Goal: Navigation & Orientation: Find specific page/section

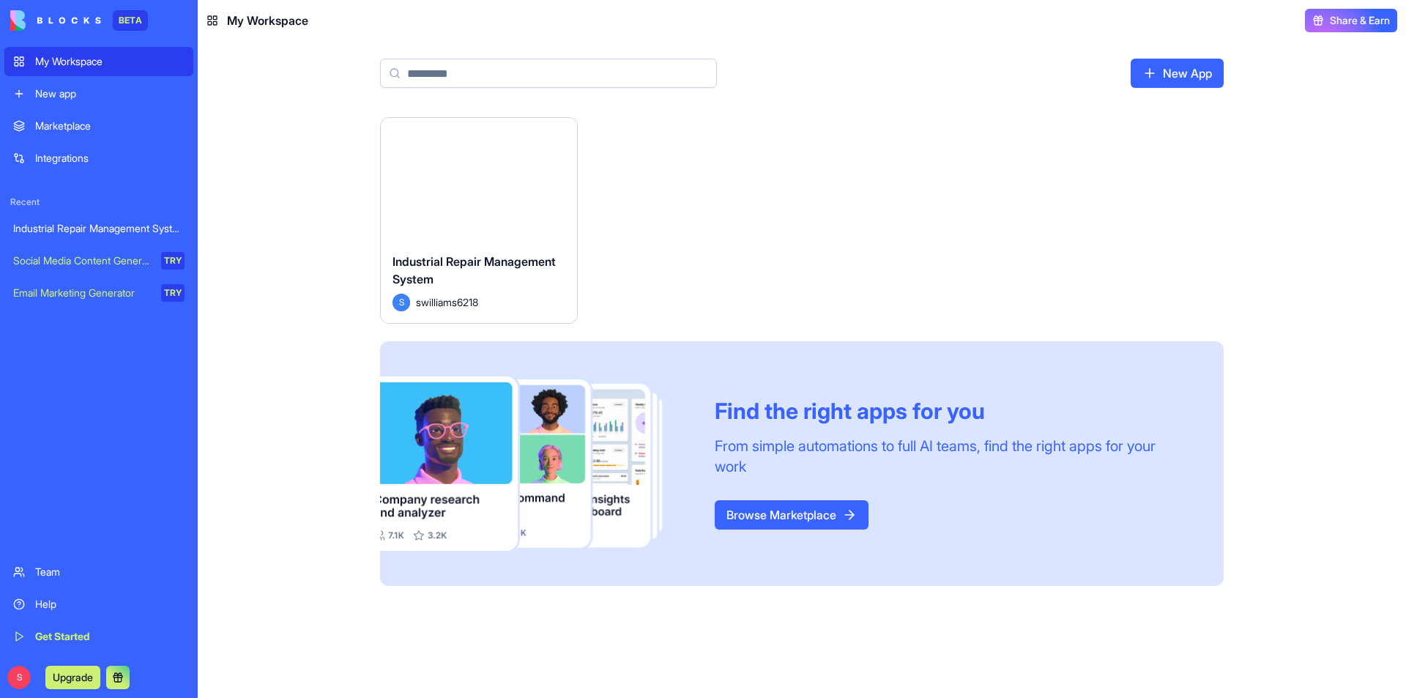
click at [509, 183] on button "Launch" at bounding box center [479, 179] width 110 height 29
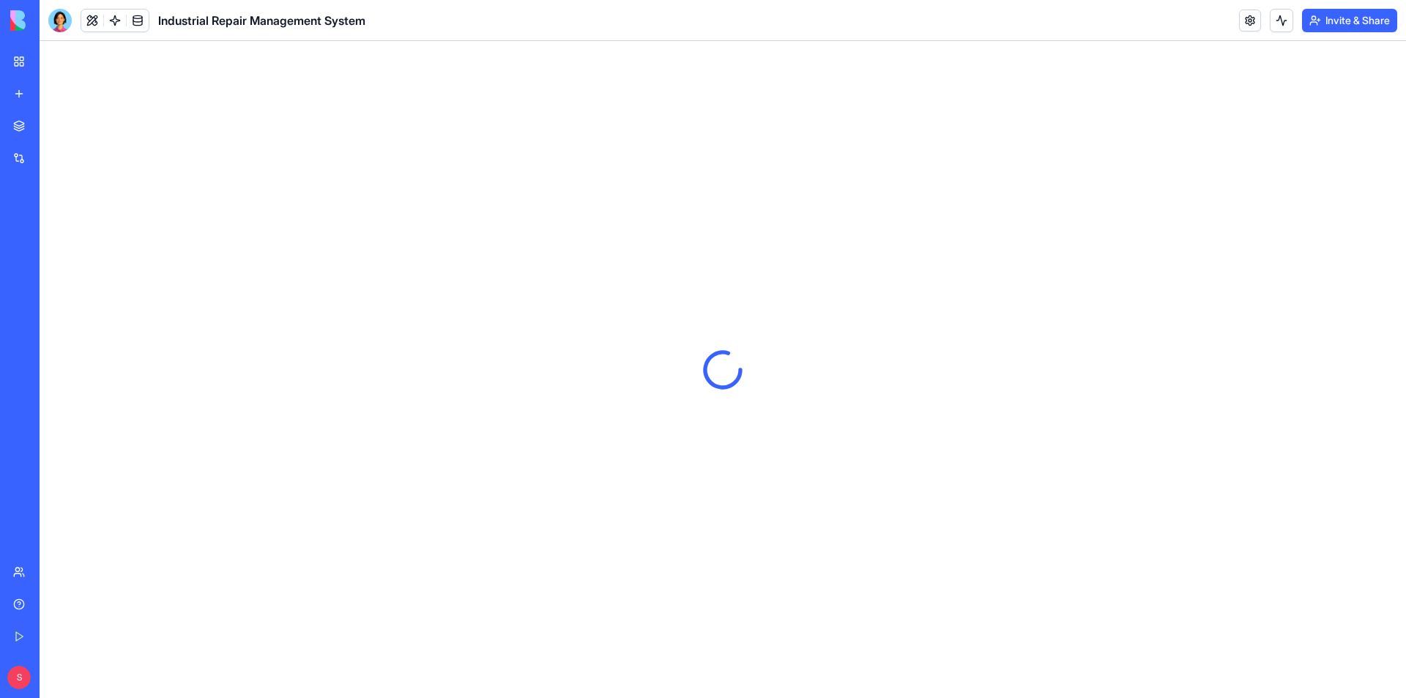
click at [264, 24] on span "Industrial Repair Management System" at bounding box center [261, 21] width 207 height 18
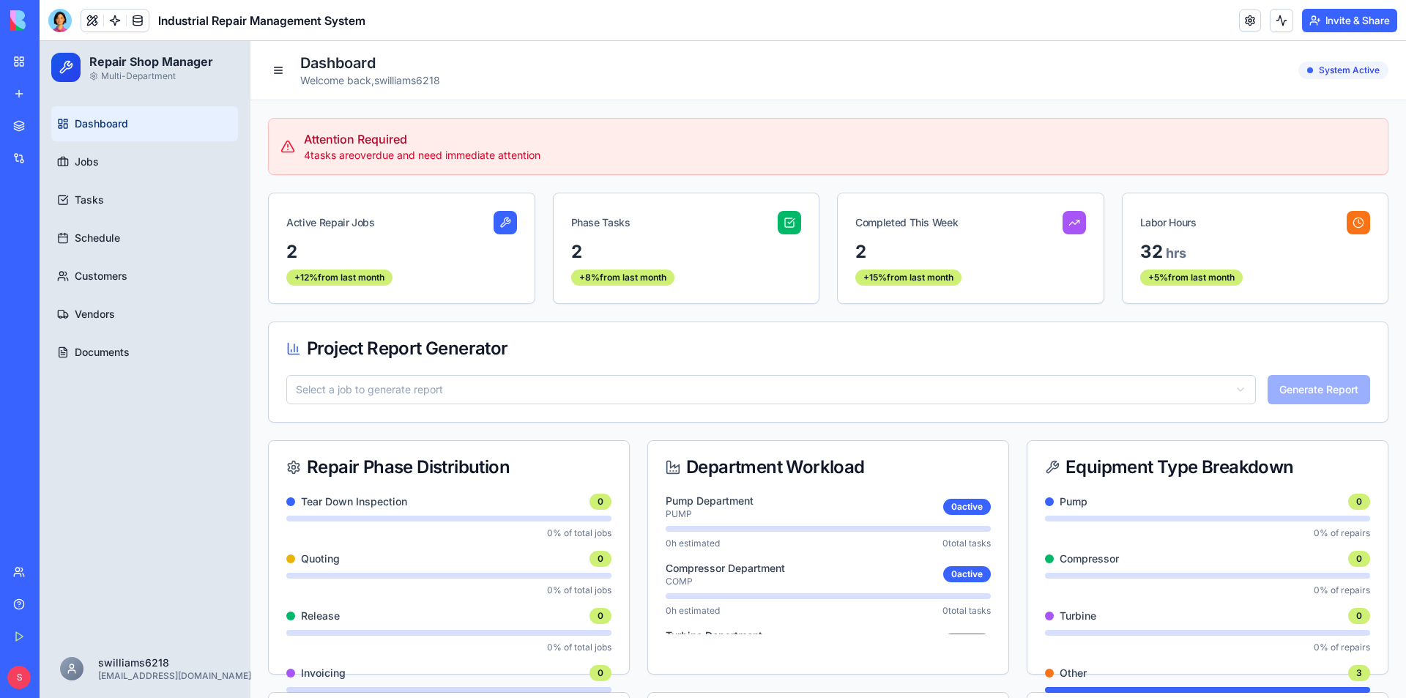
click at [119, 130] on span "Dashboard" at bounding box center [101, 123] width 53 height 15
click at [104, 149] on link "Jobs" at bounding box center [144, 161] width 187 height 35
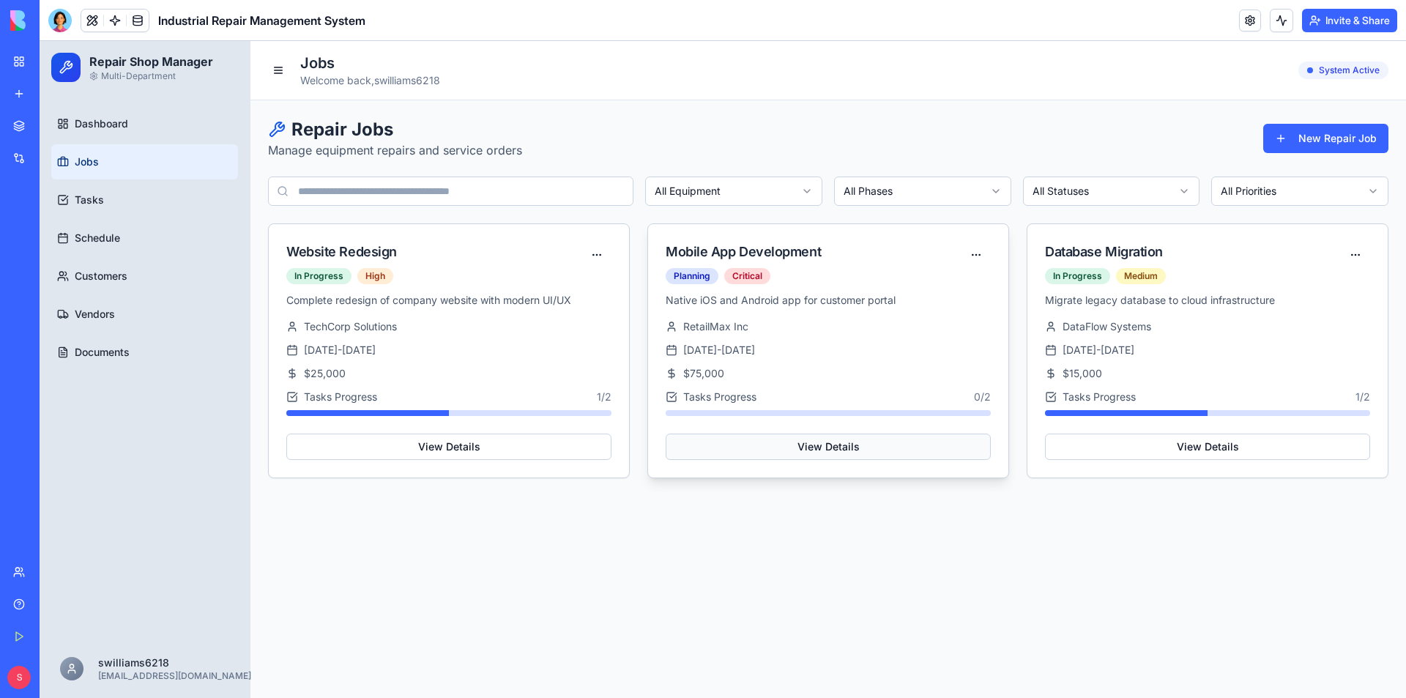
click at [838, 455] on button "View Details" at bounding box center [828, 447] width 325 height 26
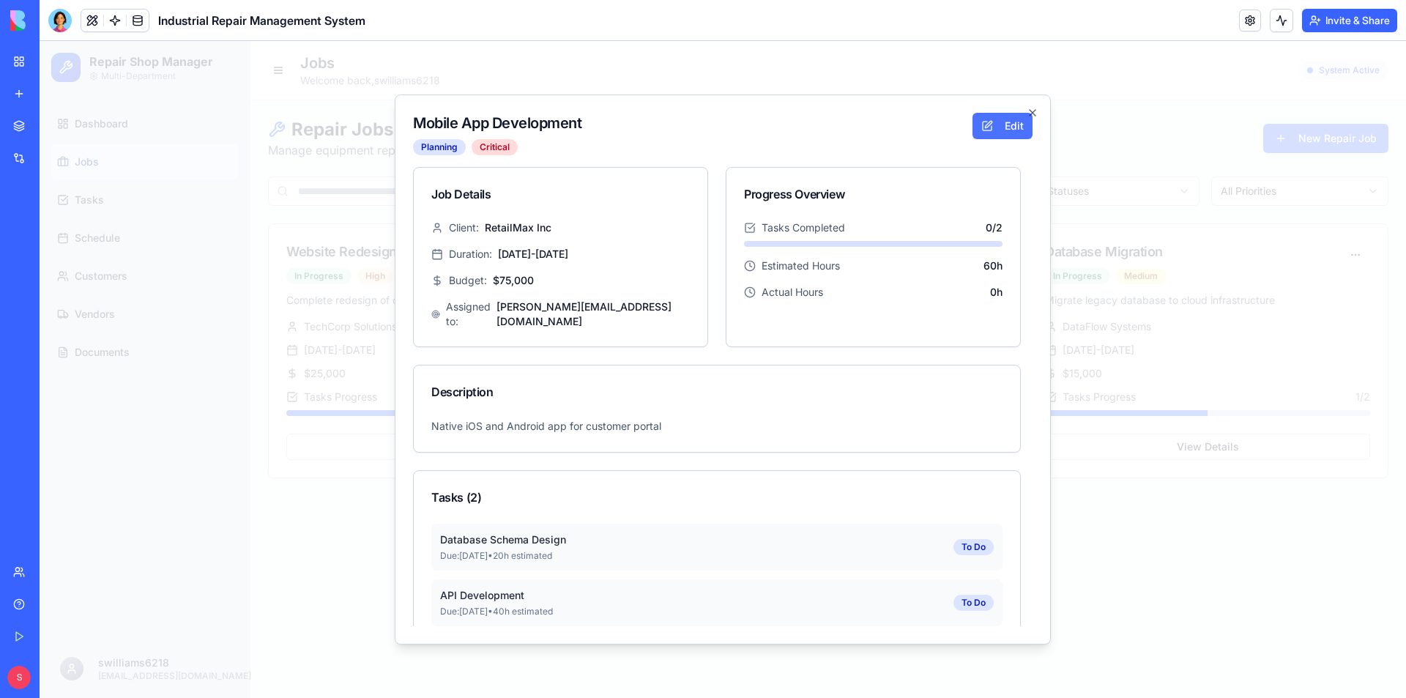
click at [1009, 129] on button "Edit" at bounding box center [1003, 126] width 60 height 26
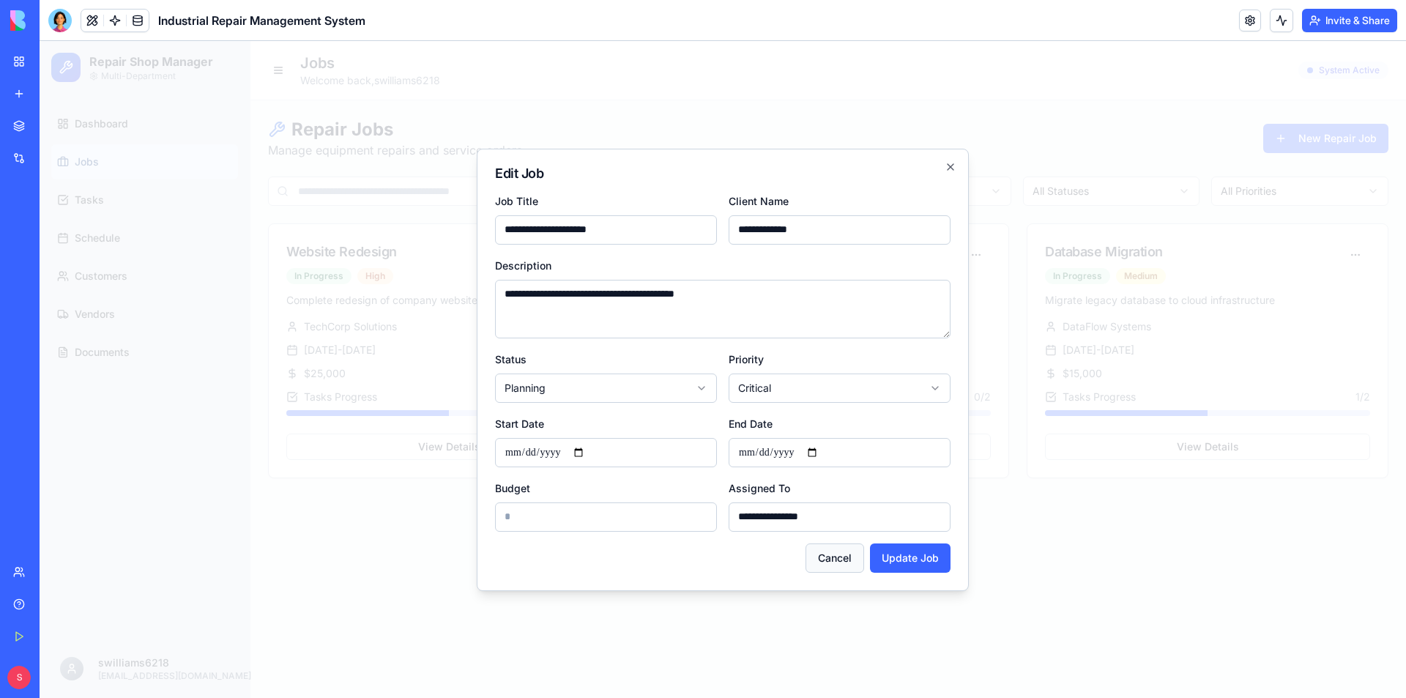
click at [828, 557] on button "Cancel" at bounding box center [835, 557] width 59 height 29
select select "******"
type input "*"
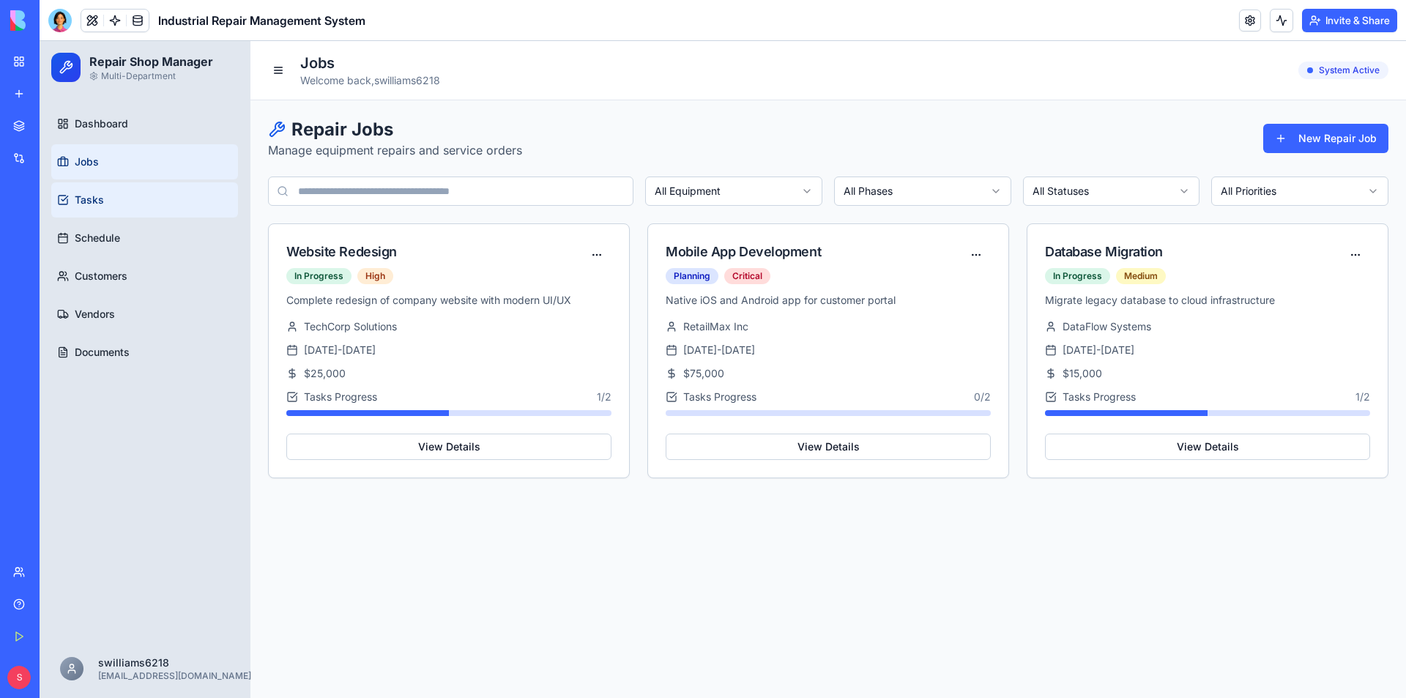
click at [100, 203] on span "Tasks" at bounding box center [89, 200] width 29 height 15
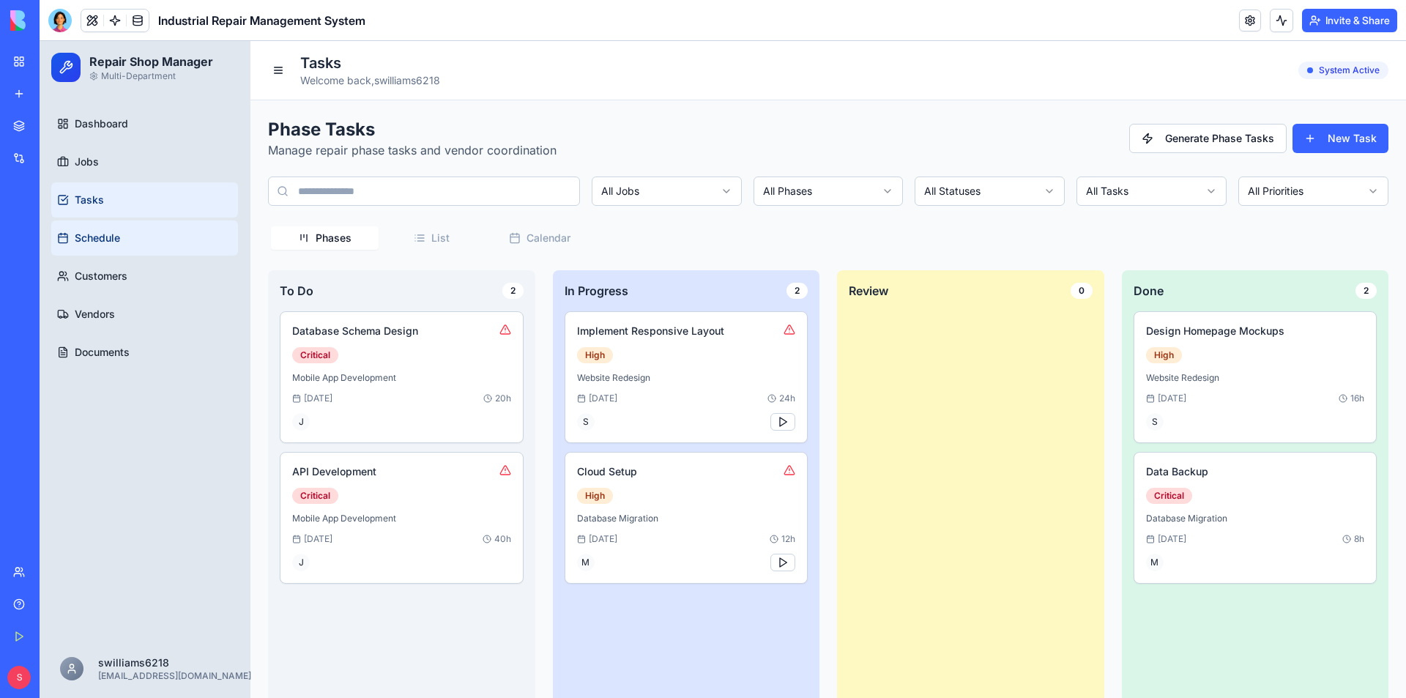
click at [153, 242] on link "Schedule" at bounding box center [144, 237] width 187 height 35
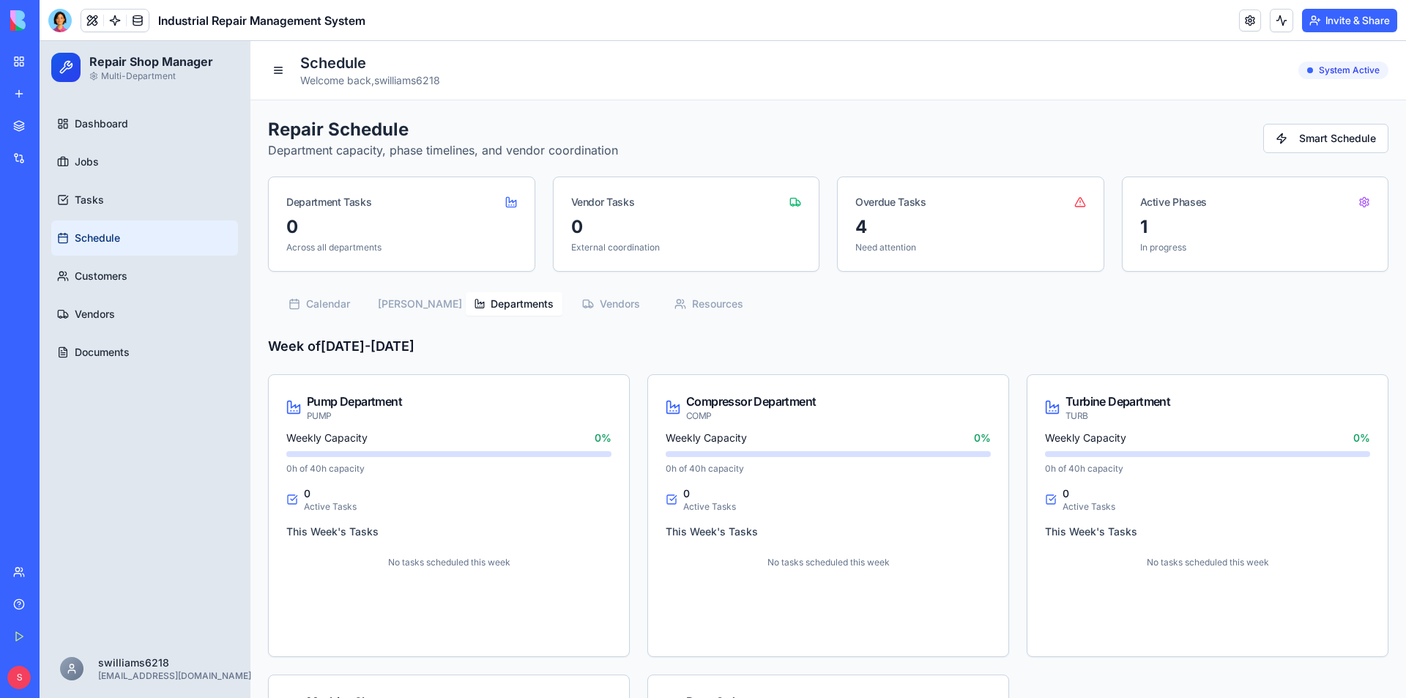
click at [512, 300] on button "Departments" at bounding box center [514, 303] width 97 height 23
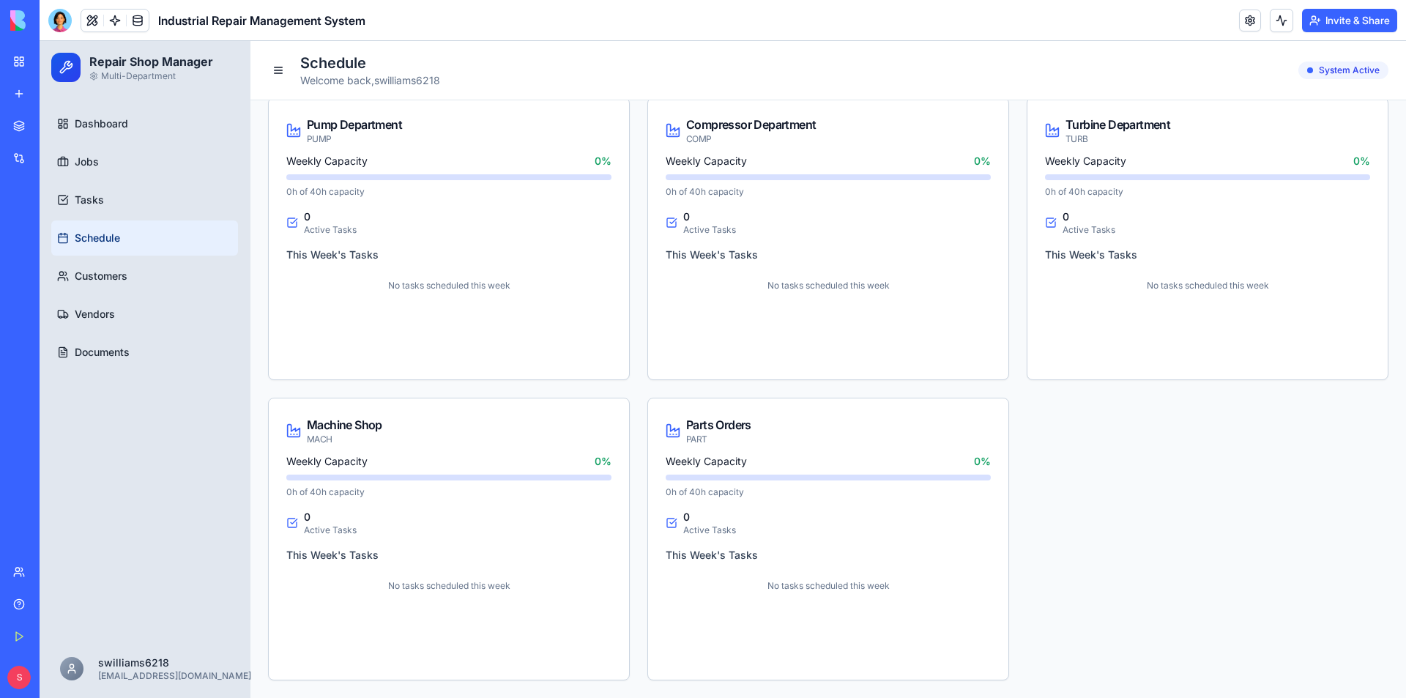
click at [835, 429] on div "Parts Orders PART" at bounding box center [828, 430] width 325 height 29
click at [81, 279] on span "Customers" at bounding box center [101, 276] width 53 height 15
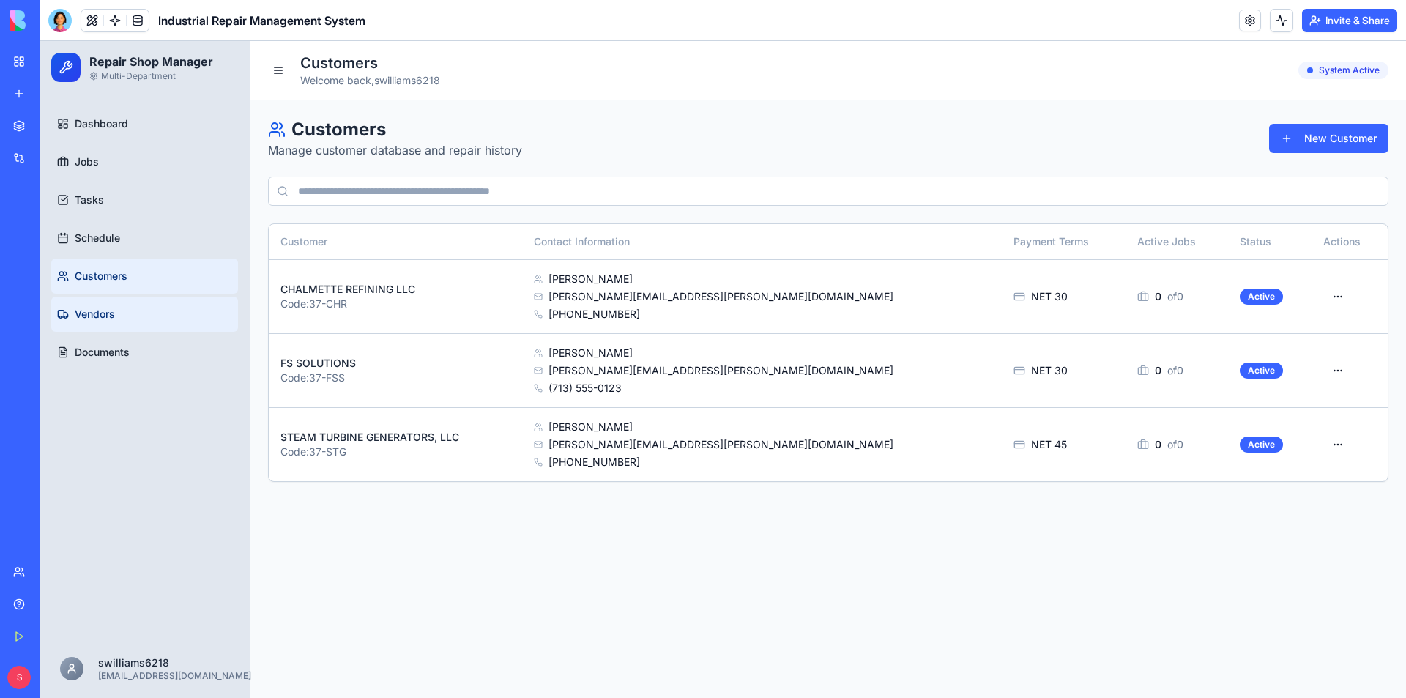
click at [116, 319] on link "Vendors" at bounding box center [144, 314] width 187 height 35
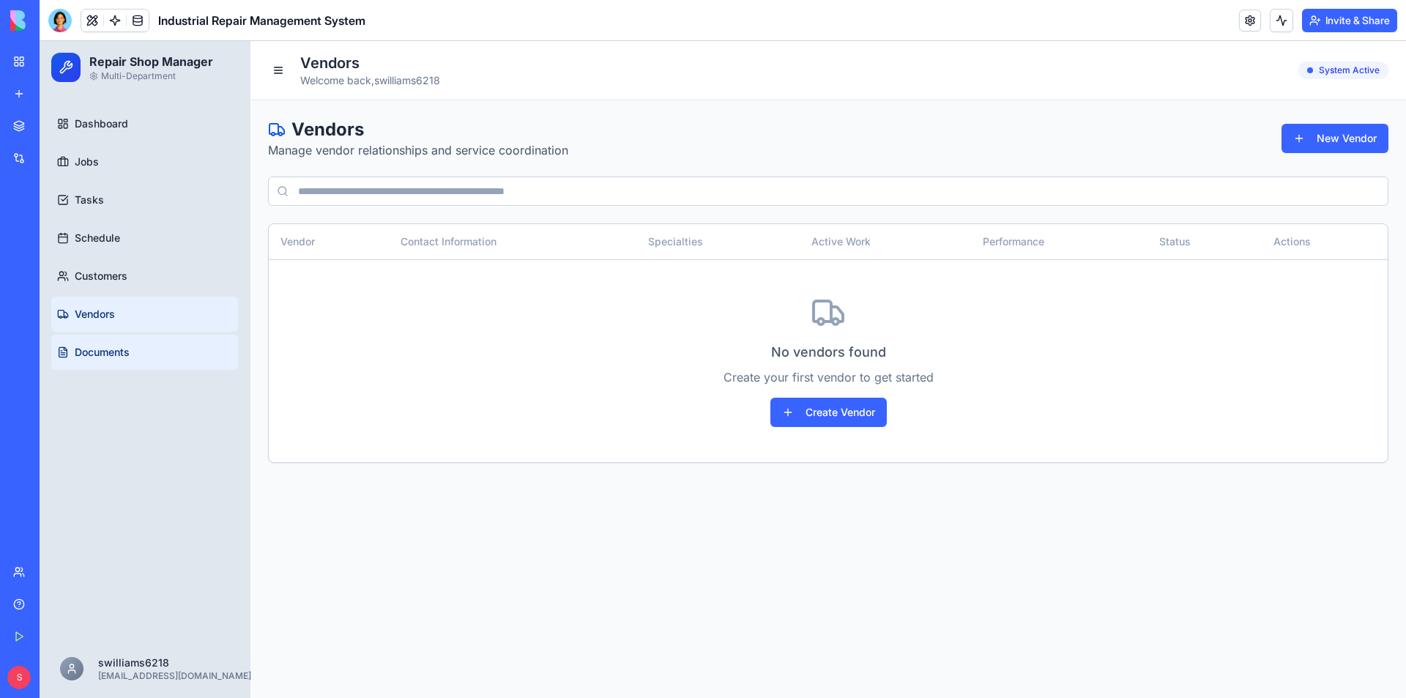
click at [130, 346] on span "Documents" at bounding box center [102, 352] width 55 height 15
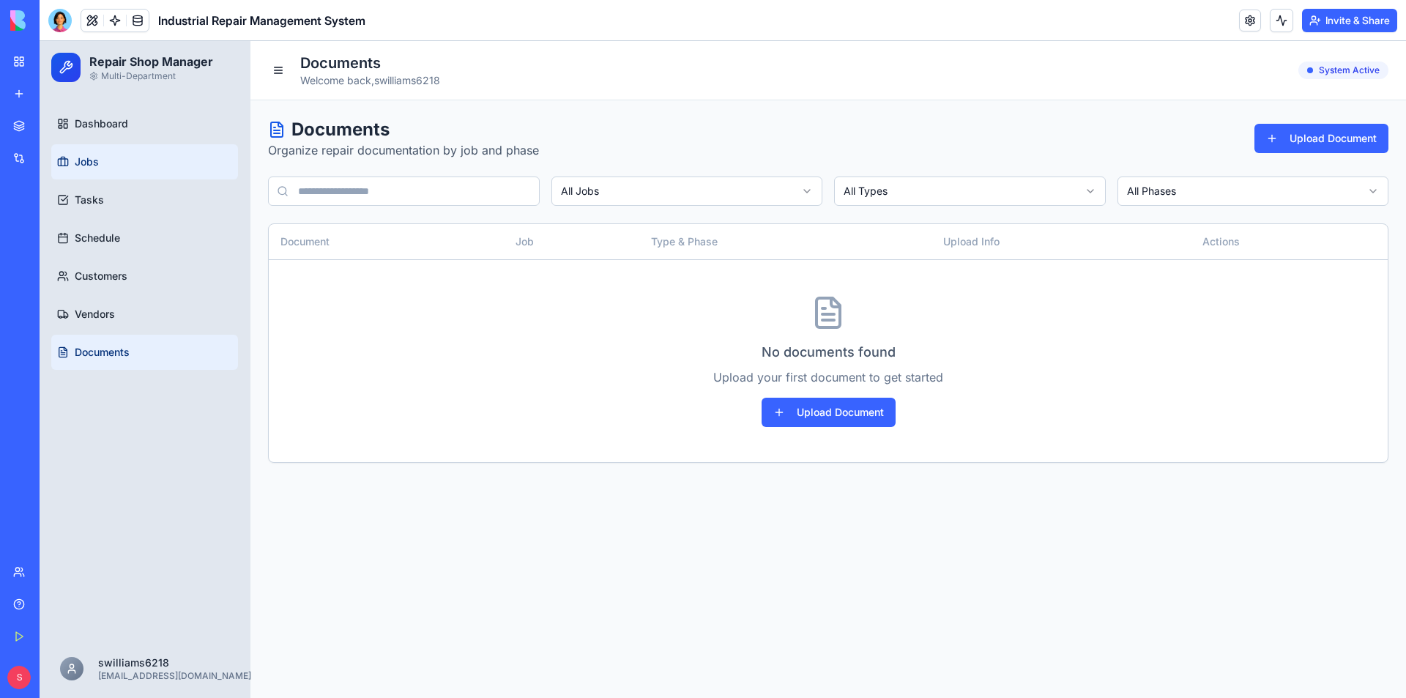
click at [77, 160] on span "Jobs" at bounding box center [87, 162] width 24 height 15
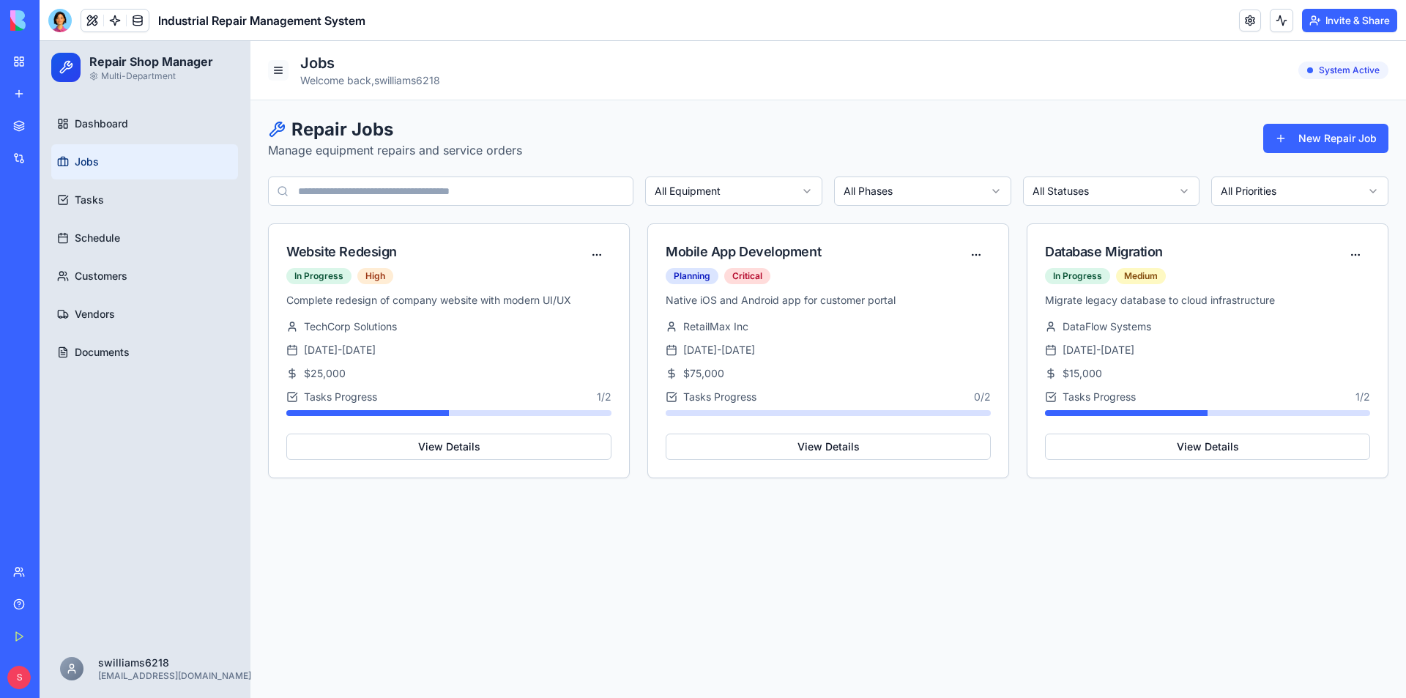
click at [286, 72] on button at bounding box center [278, 70] width 21 height 21
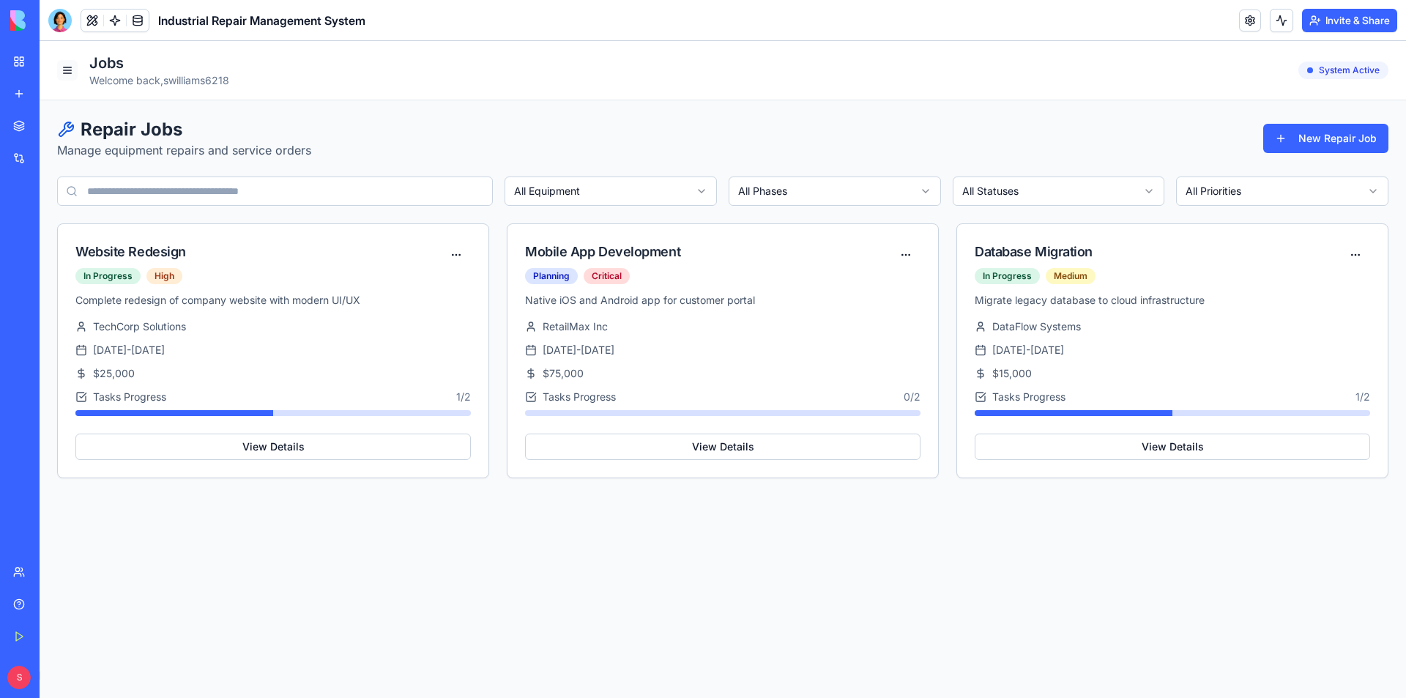
click at [66, 73] on button at bounding box center [67, 70] width 21 height 21
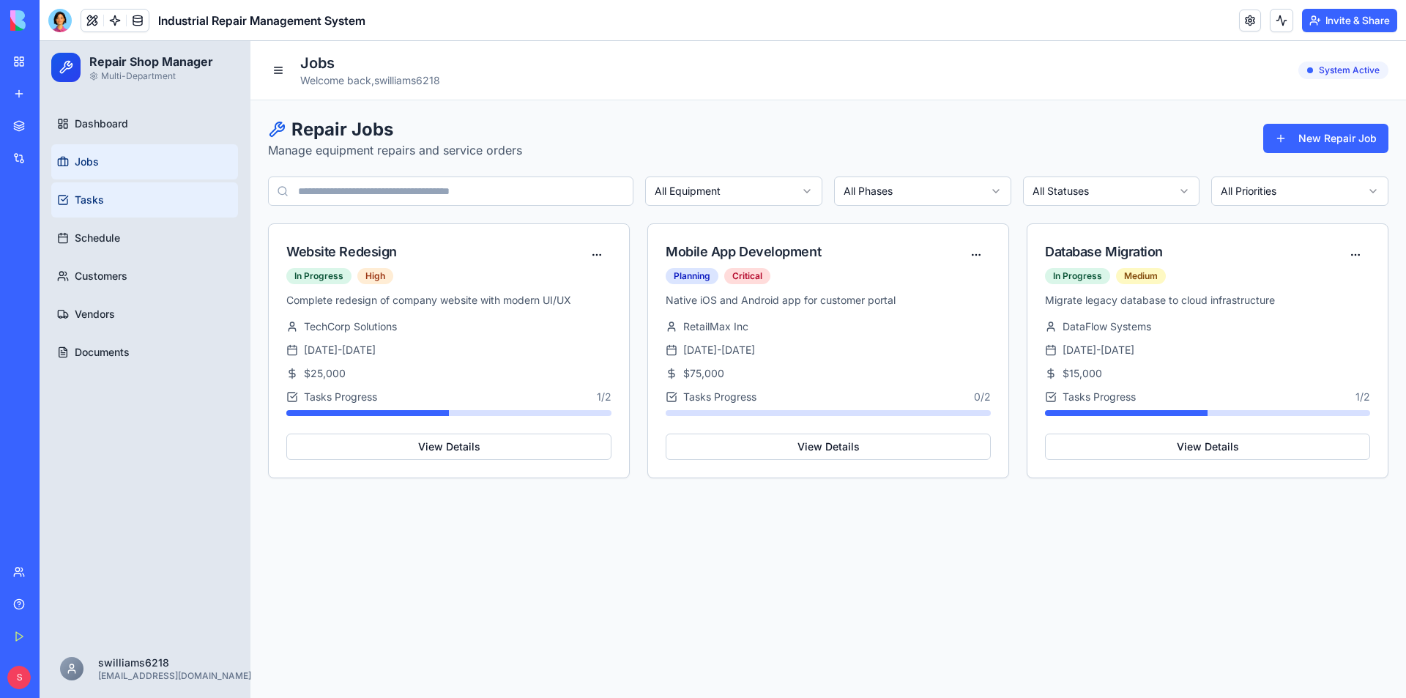
click at [142, 215] on link "Tasks" at bounding box center [144, 199] width 187 height 35
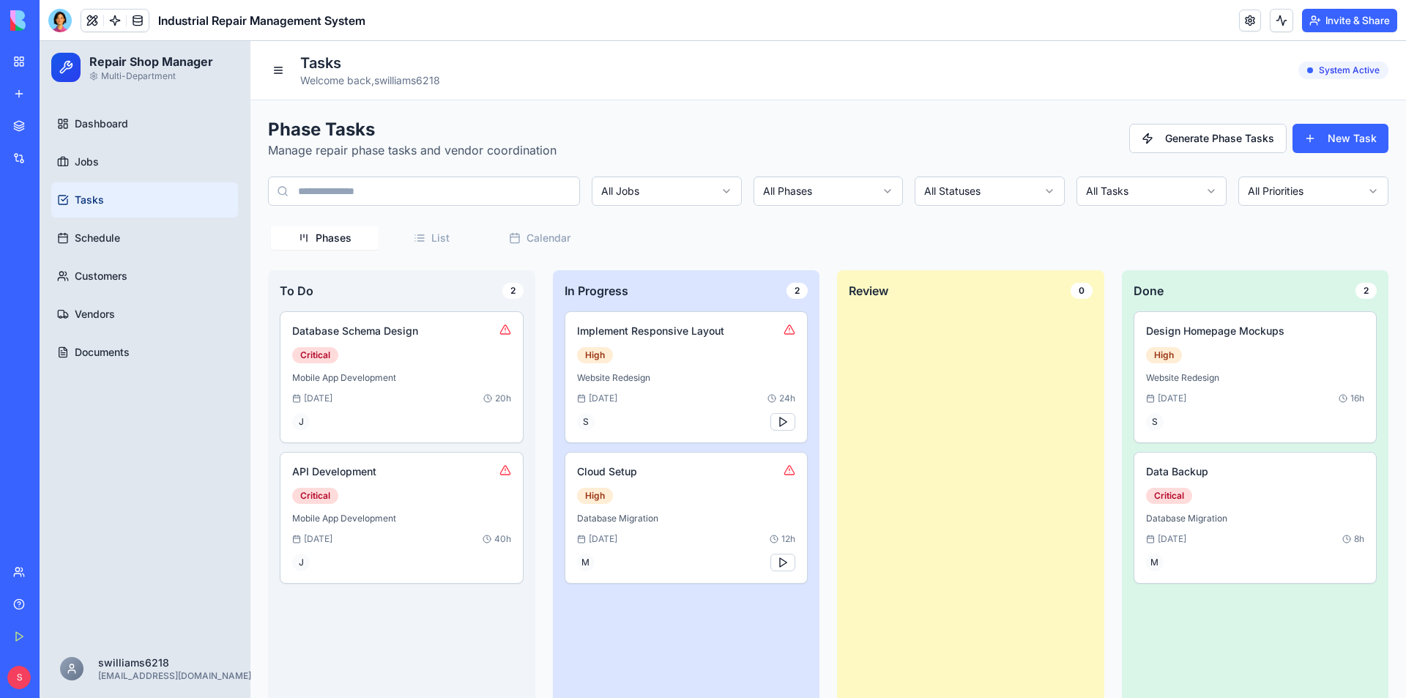
scroll to position [29, 0]
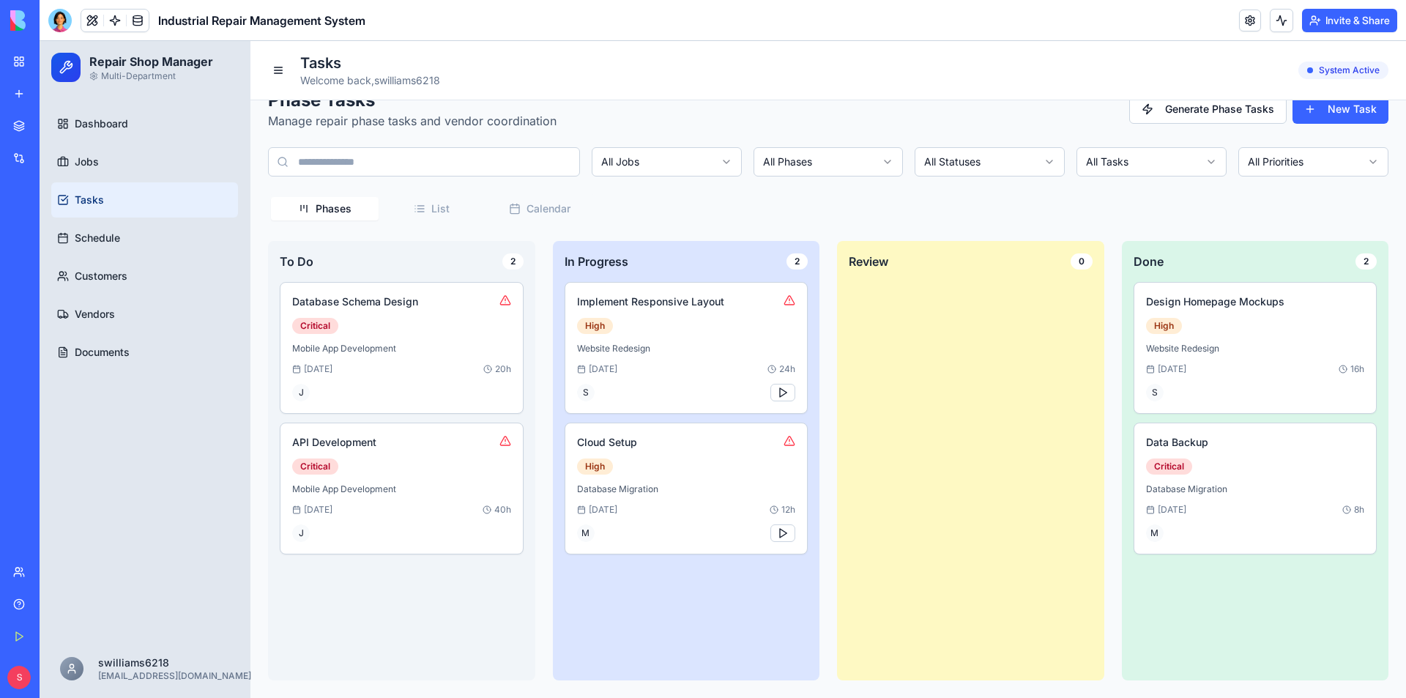
drag, startPoint x: 1171, startPoint y: 190, endPoint x: 997, endPoint y: 195, distance: 173.6
click at [998, 198] on div "Phase Tasks Manage repair phase tasks and vendor coordination Generate Phase Ta…" at bounding box center [828, 385] width 1120 height 592
click at [417, 204] on div "Phase Tasks Manage repair phase tasks and vendor coordination Generate Phase Ta…" at bounding box center [828, 385] width 1120 height 592
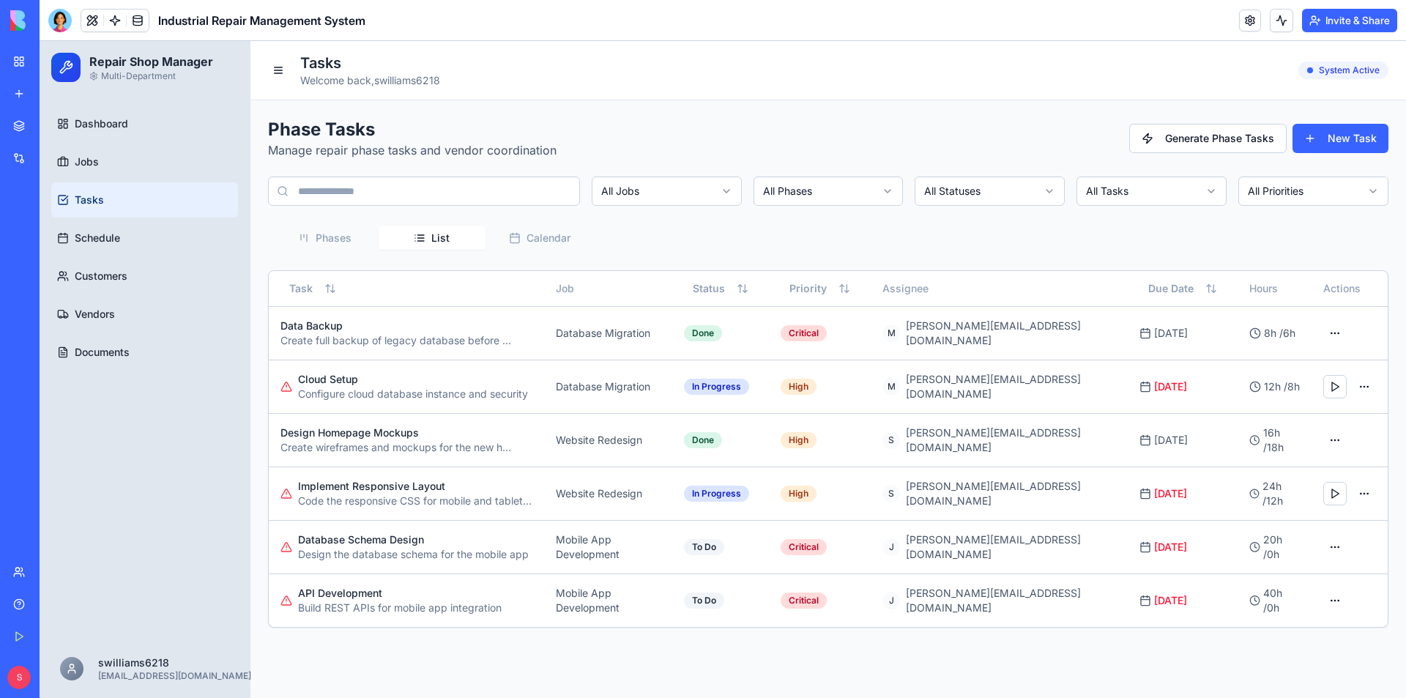
scroll to position [0, 0]
click at [527, 238] on button "Calendar" at bounding box center [540, 237] width 108 height 23
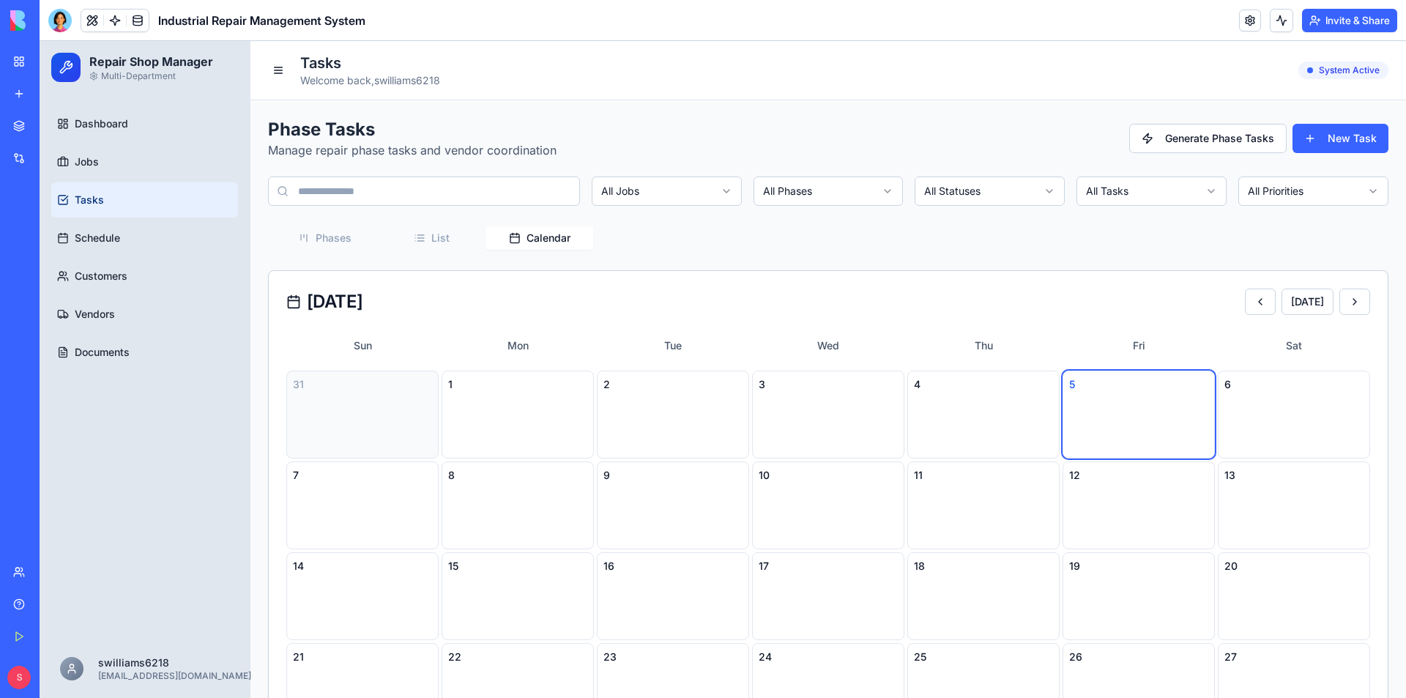
click at [340, 239] on button "Phases" at bounding box center [325, 237] width 108 height 23
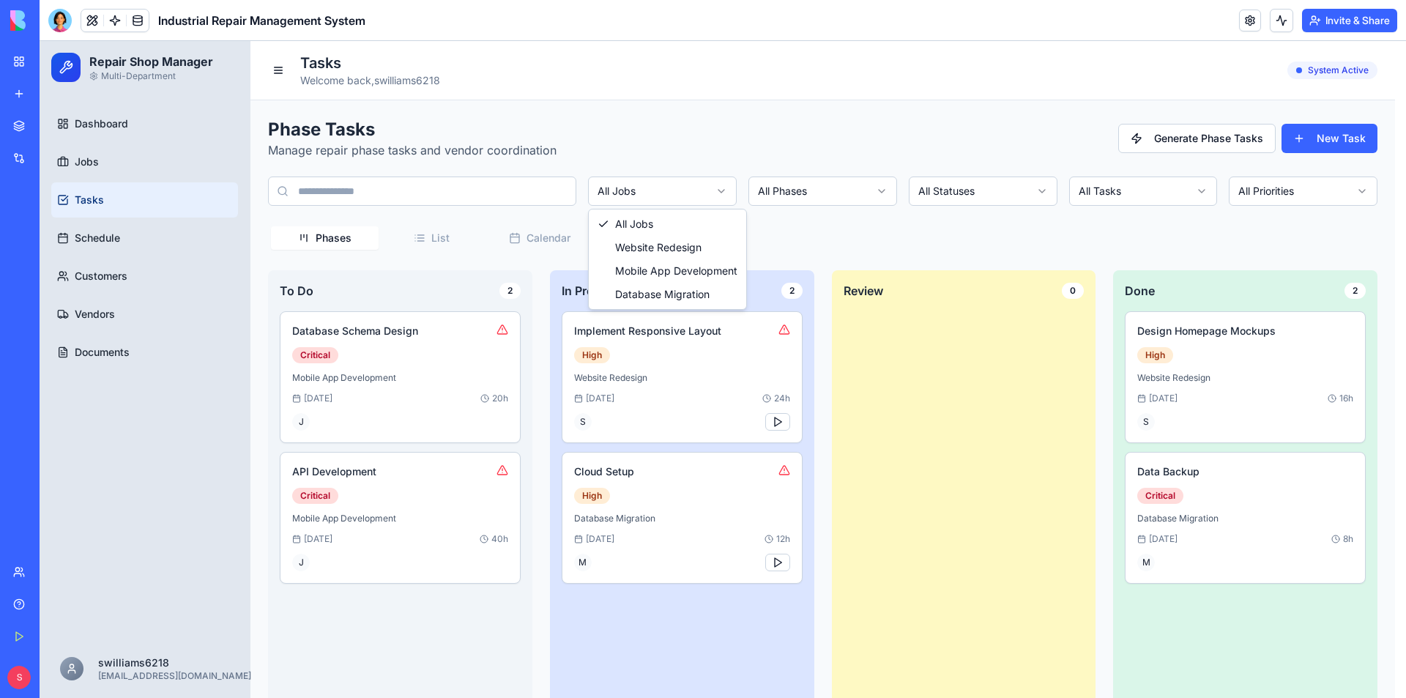
click at [720, 193] on html "Repair Shop Manager Multi-Department Dashboard Jobs Tasks Schedule Customers Ve…" at bounding box center [723, 384] width 1367 height 686
click at [874, 187] on html "Repair Shop Manager Multi-Department Dashboard Jobs Tasks Schedule Customers Ve…" at bounding box center [723, 384] width 1367 height 686
